Goal: Navigation & Orientation: Understand site structure

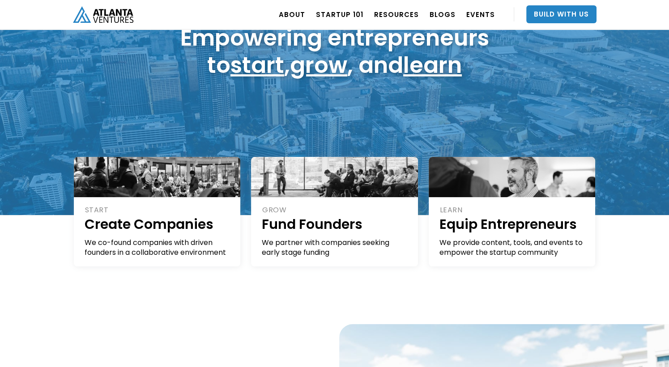
scroll to position [91, 0]
click at [572, 14] on link "Build With Us" at bounding box center [561, 14] width 70 height 18
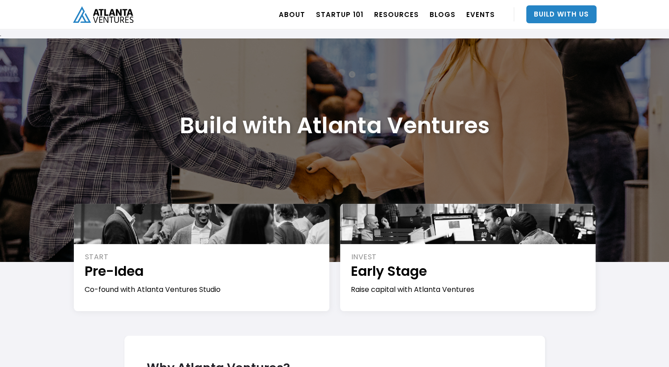
scroll to position [113, 0]
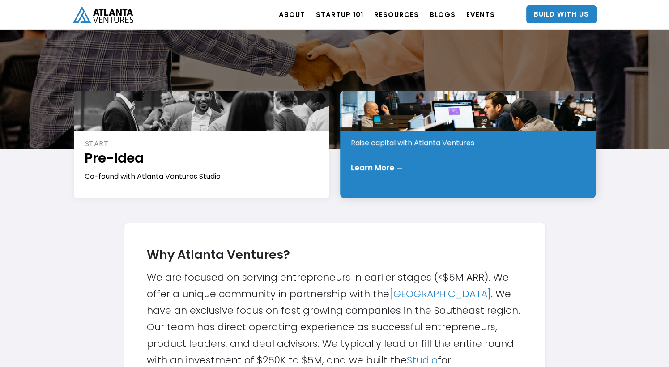
click at [476, 173] on div "INVEST Early Stage Raise capital with Atlanta Ventures Learn More →" at bounding box center [467, 144] width 255 height 107
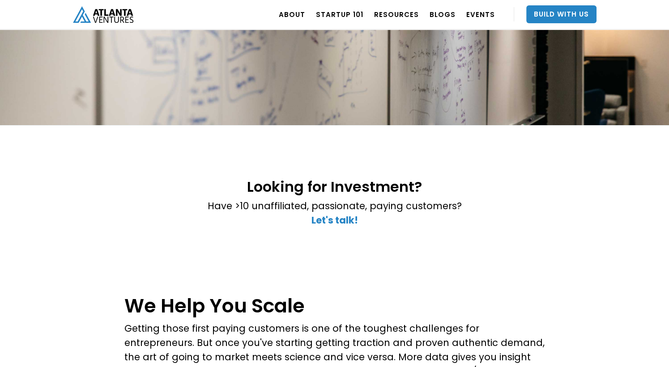
scroll to position [84, 0]
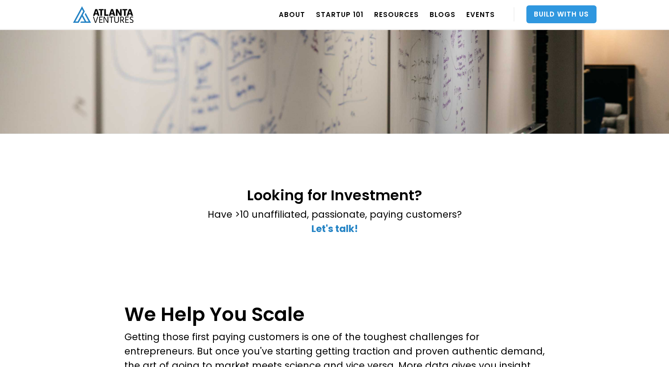
click at [544, 9] on link "Build With Us" at bounding box center [561, 14] width 70 height 18
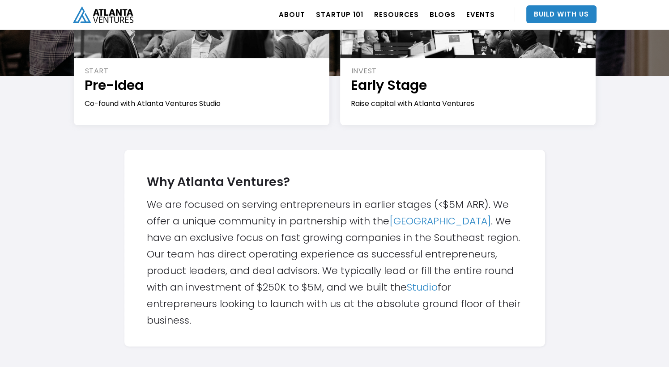
scroll to position [186, 0]
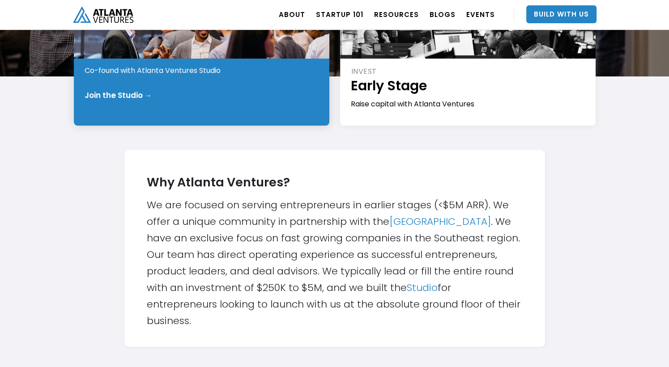
click at [164, 101] on div "START Pre-Idea Co-found with Atlanta Ventures Studio Join the Studio →" at bounding box center [201, 71] width 255 height 107
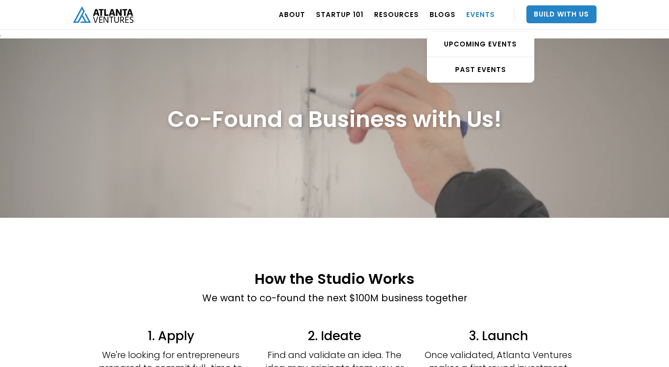
click at [468, 2] on link "EVENTS" at bounding box center [480, 14] width 29 height 25
